Goal: Find specific page/section: Find specific page/section

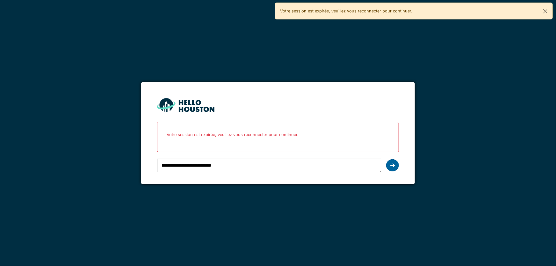
click at [393, 164] on icon at bounding box center [393, 165] width 4 height 5
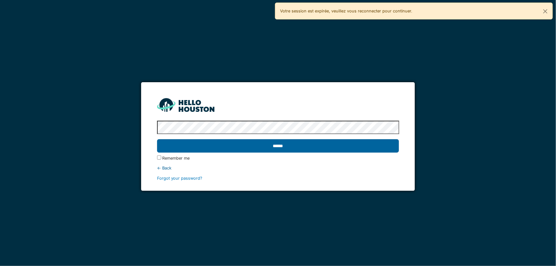
click at [301, 149] on input "******" at bounding box center [278, 145] width 242 height 13
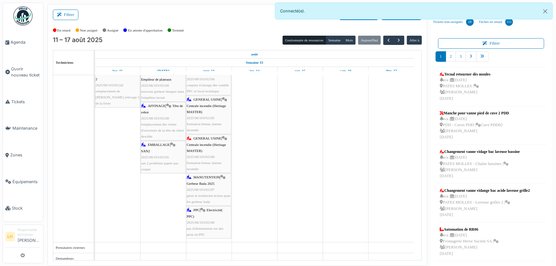
click at [195, 142] on div "GENERAL USINE | Centrale incendie (Heritage MASTER) 2025/08/103/02186 formation…" at bounding box center [209, 154] width 44 height 37
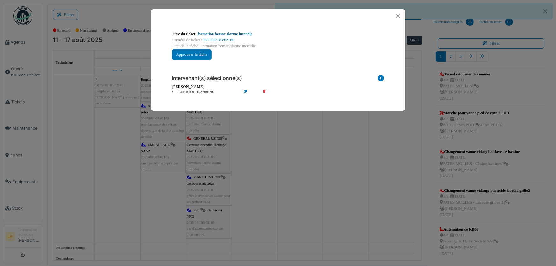
click at [243, 33] on link "formation bemac alarme incendie" at bounding box center [225, 34] width 55 height 4
click at [399, 14] on button "Close" at bounding box center [398, 16] width 9 height 9
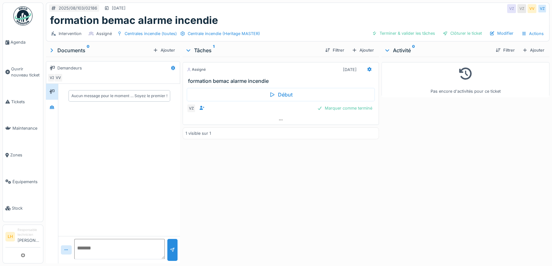
click at [234, 82] on h3 "formation bemac alarme incendie" at bounding box center [282, 81] width 188 height 6
click at [236, 78] on h3 "formation bemac alarme incendie" at bounding box center [282, 81] width 188 height 6
